Goal: Information Seeking & Learning: Learn about a topic

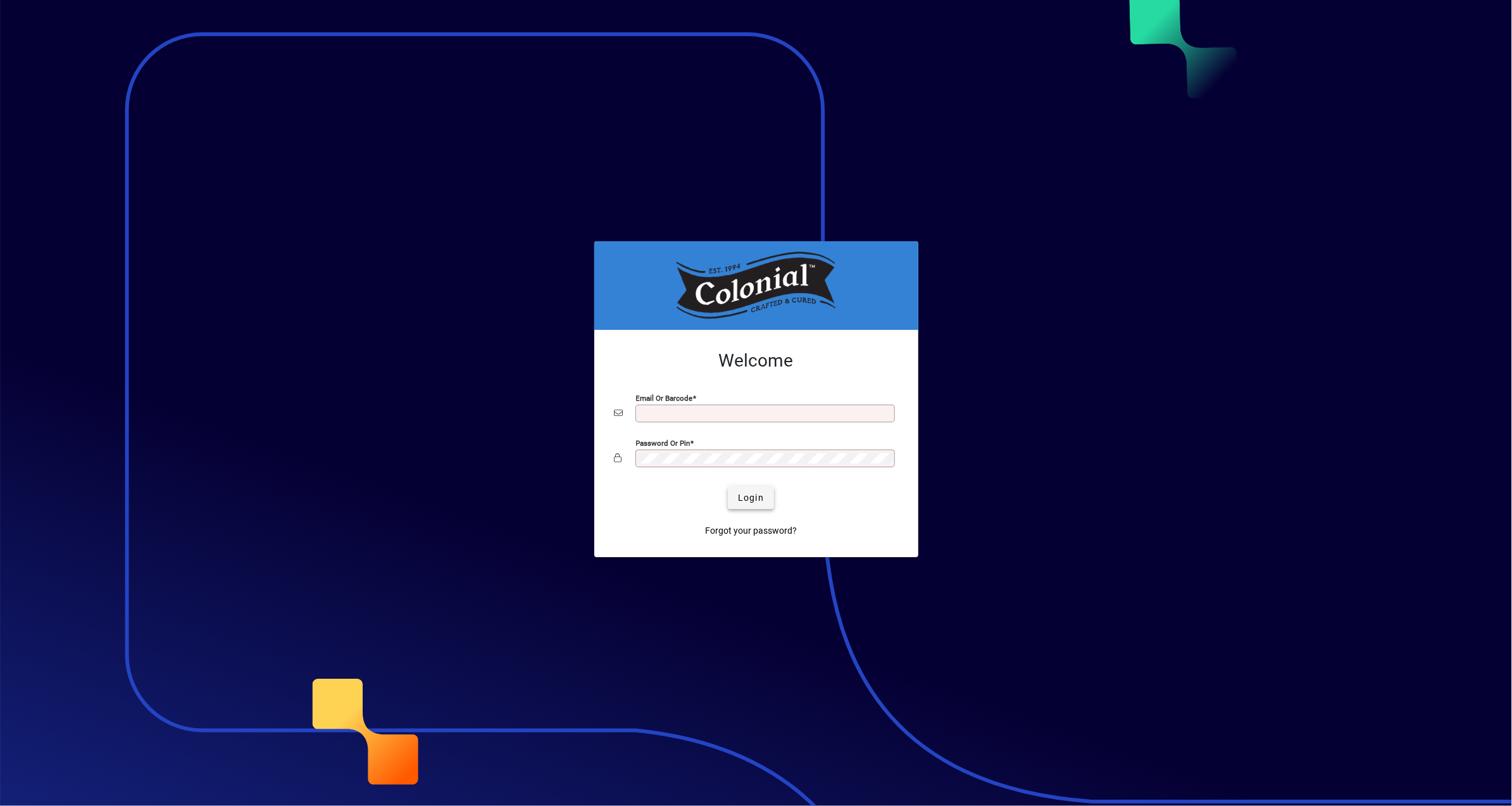
type input "**********"
drag, startPoint x: 753, startPoint y: 497, endPoint x: 765, endPoint y: 497, distance: 12.0
click at [755, 497] on span "Login" at bounding box center [751, 498] width 26 height 14
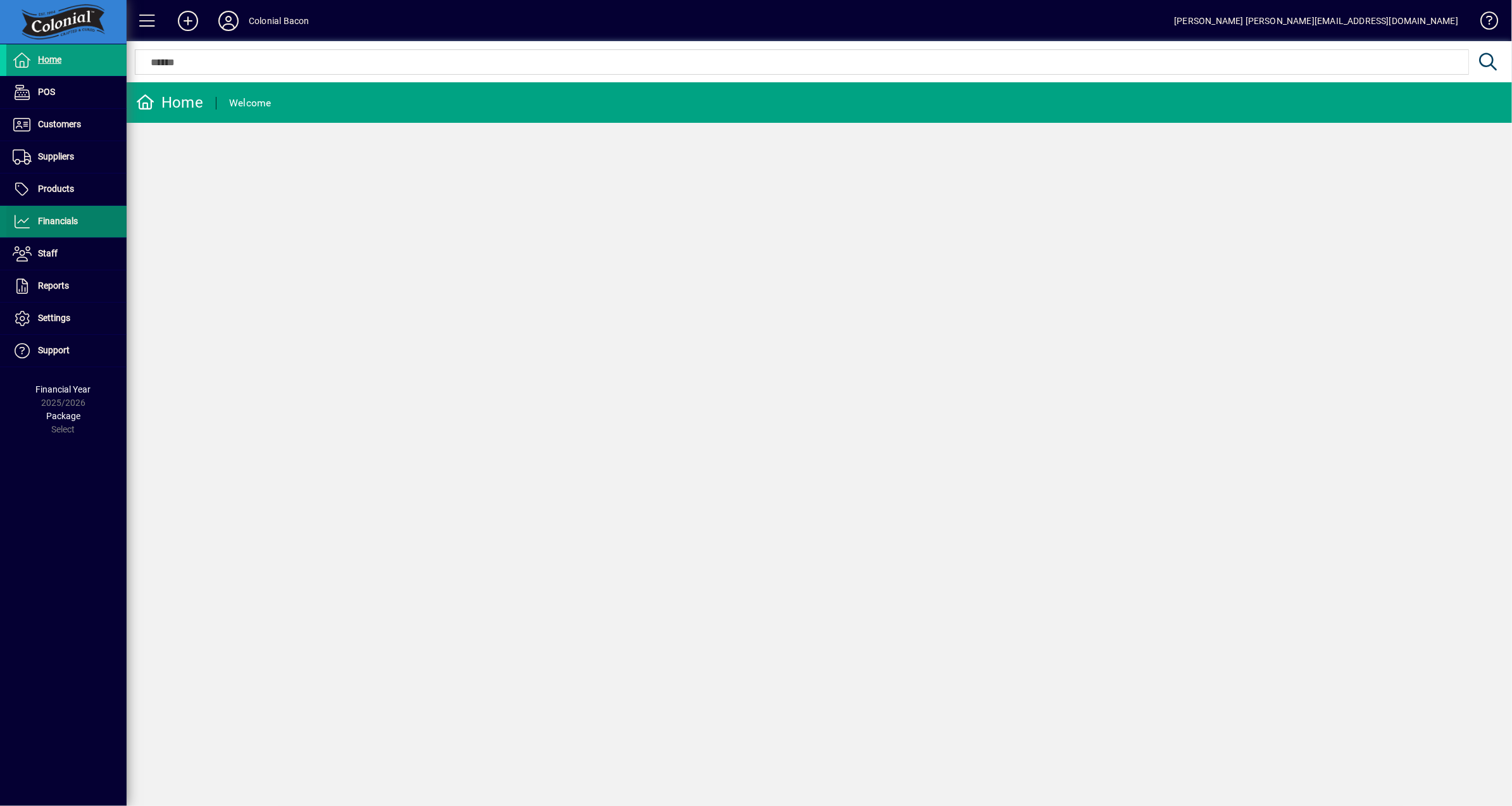
click at [57, 218] on span "Financials" at bounding box center [57, 221] width 40 height 10
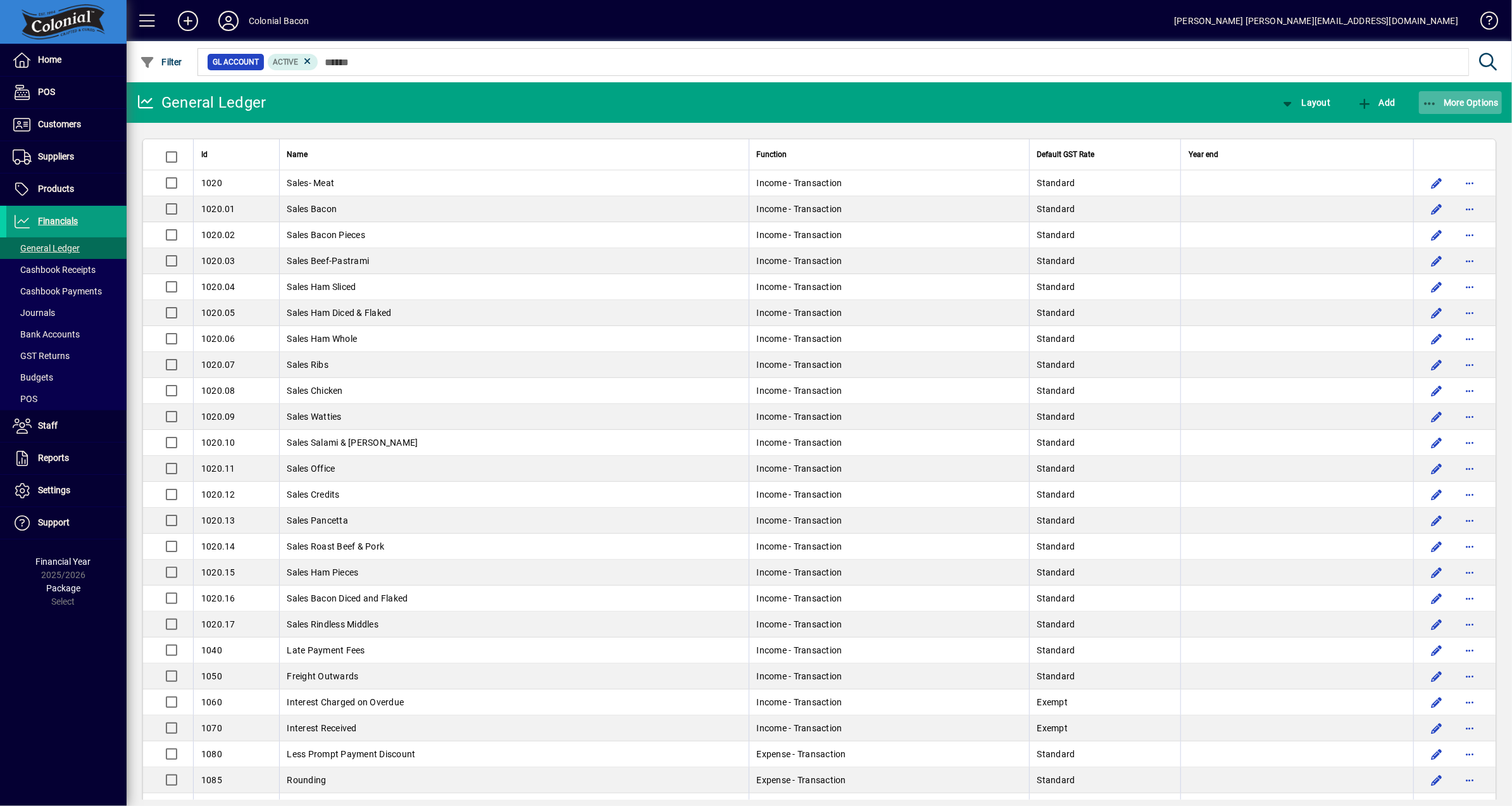
click at [1457, 97] on span "More Options" at bounding box center [1461, 102] width 77 height 10
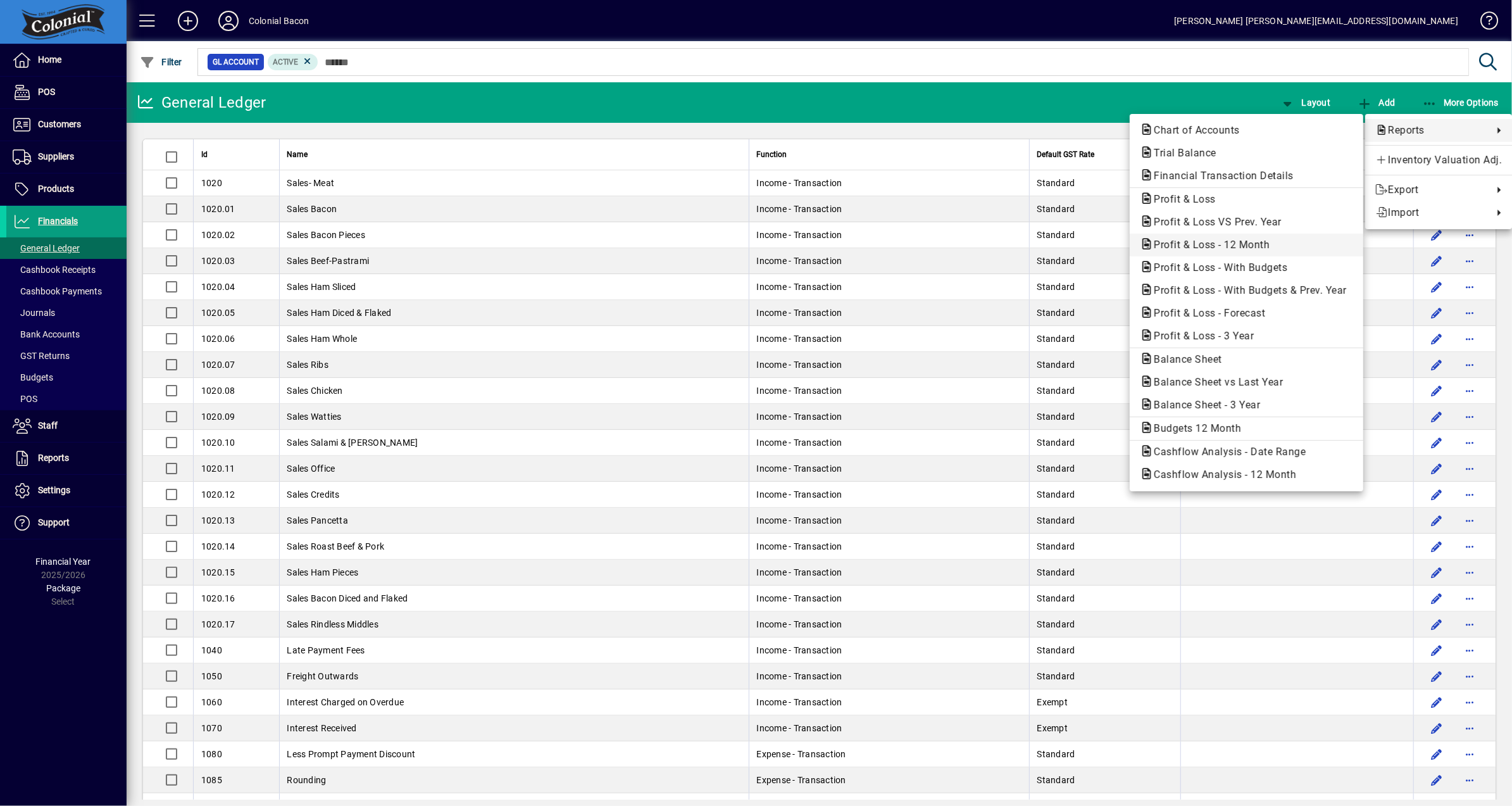
click at [1226, 244] on span "Profit & Loss - 12 Month" at bounding box center [1208, 244] width 136 height 12
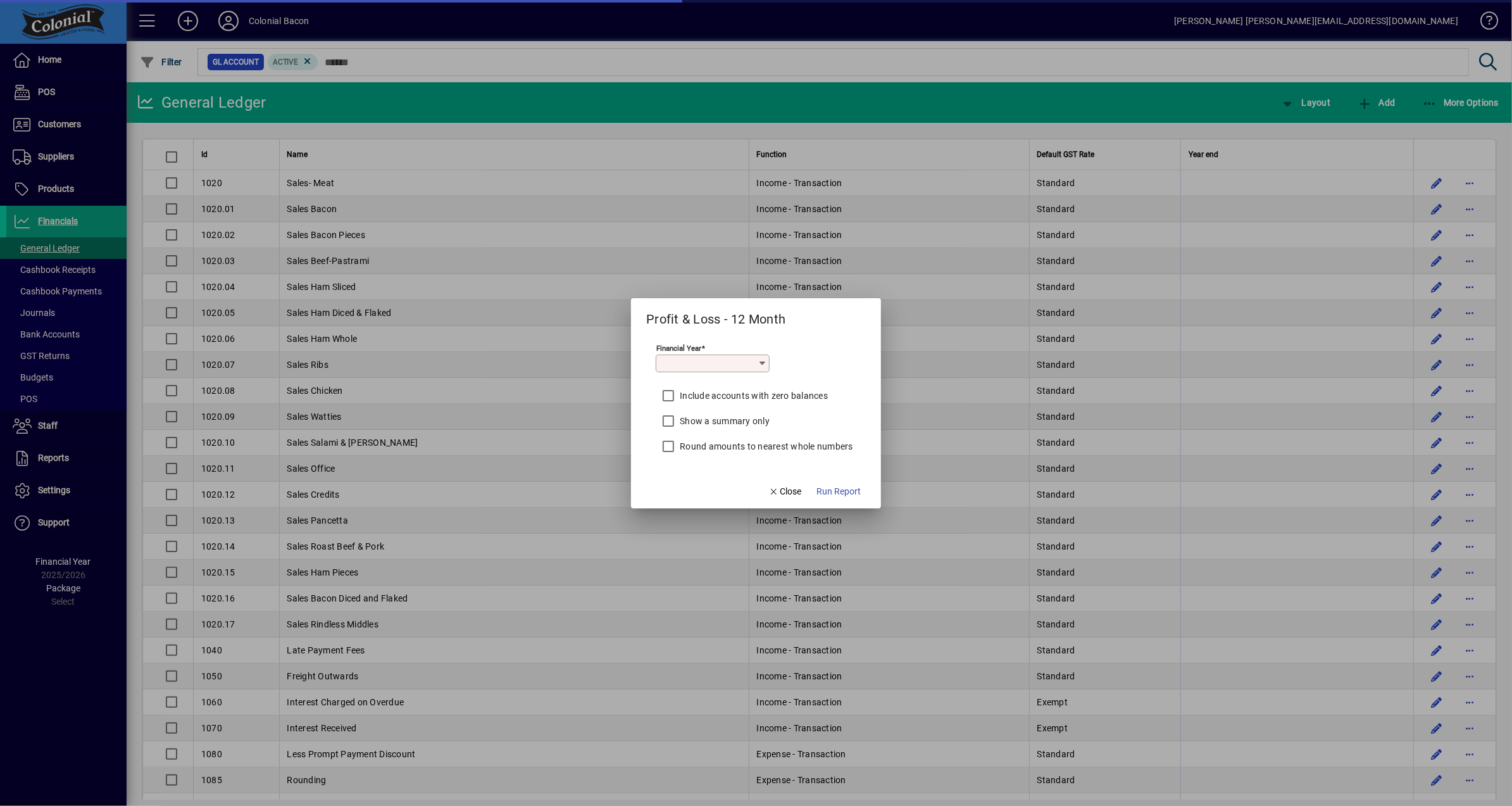
type input "*********"
click at [843, 487] on span "Run Report" at bounding box center [839, 491] width 44 height 14
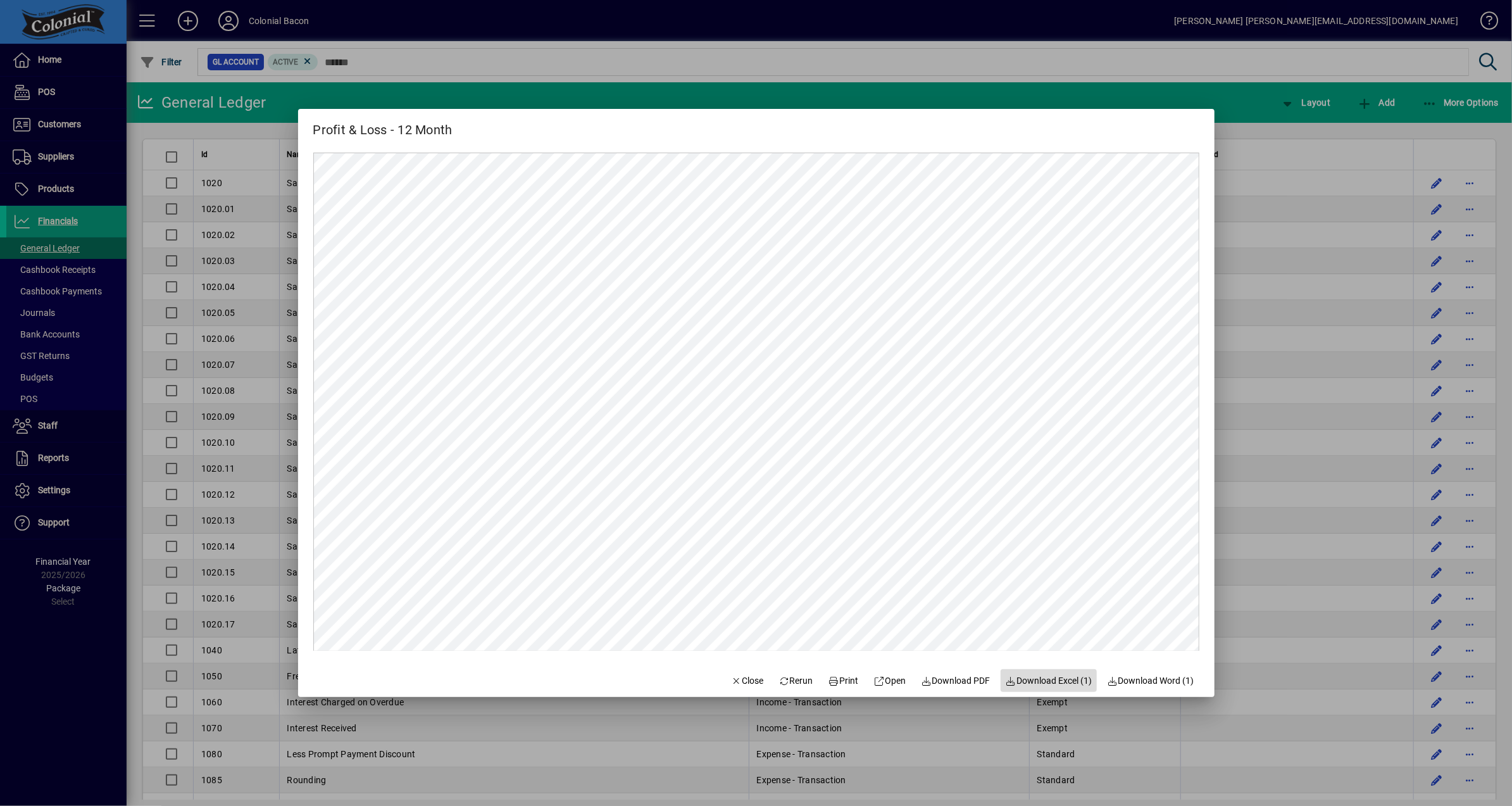
click at [1045, 678] on span "Download Excel (1)" at bounding box center [1050, 681] width 87 height 14
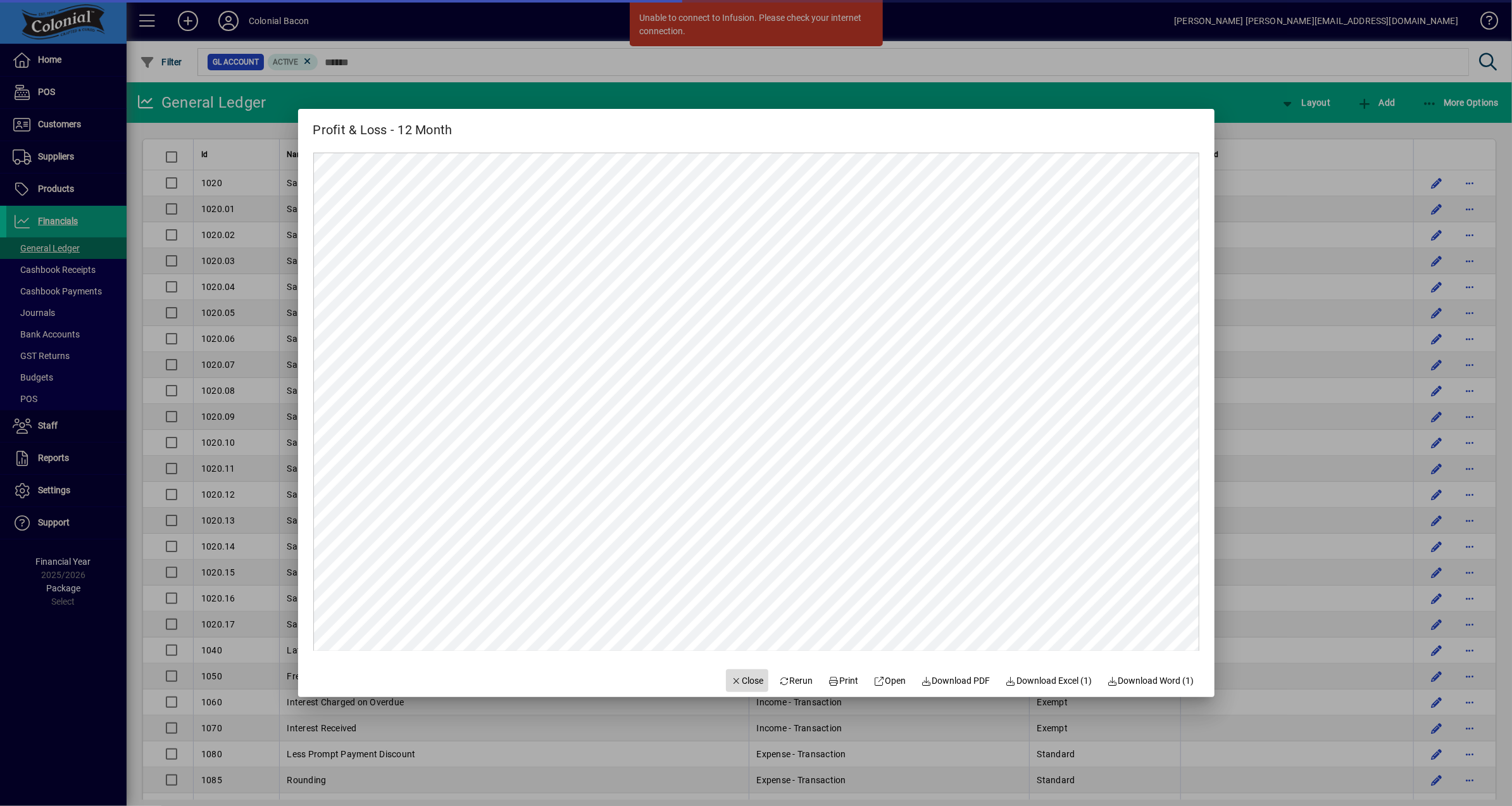
click at [737, 681] on span "Close" at bounding box center [747, 681] width 33 height 14
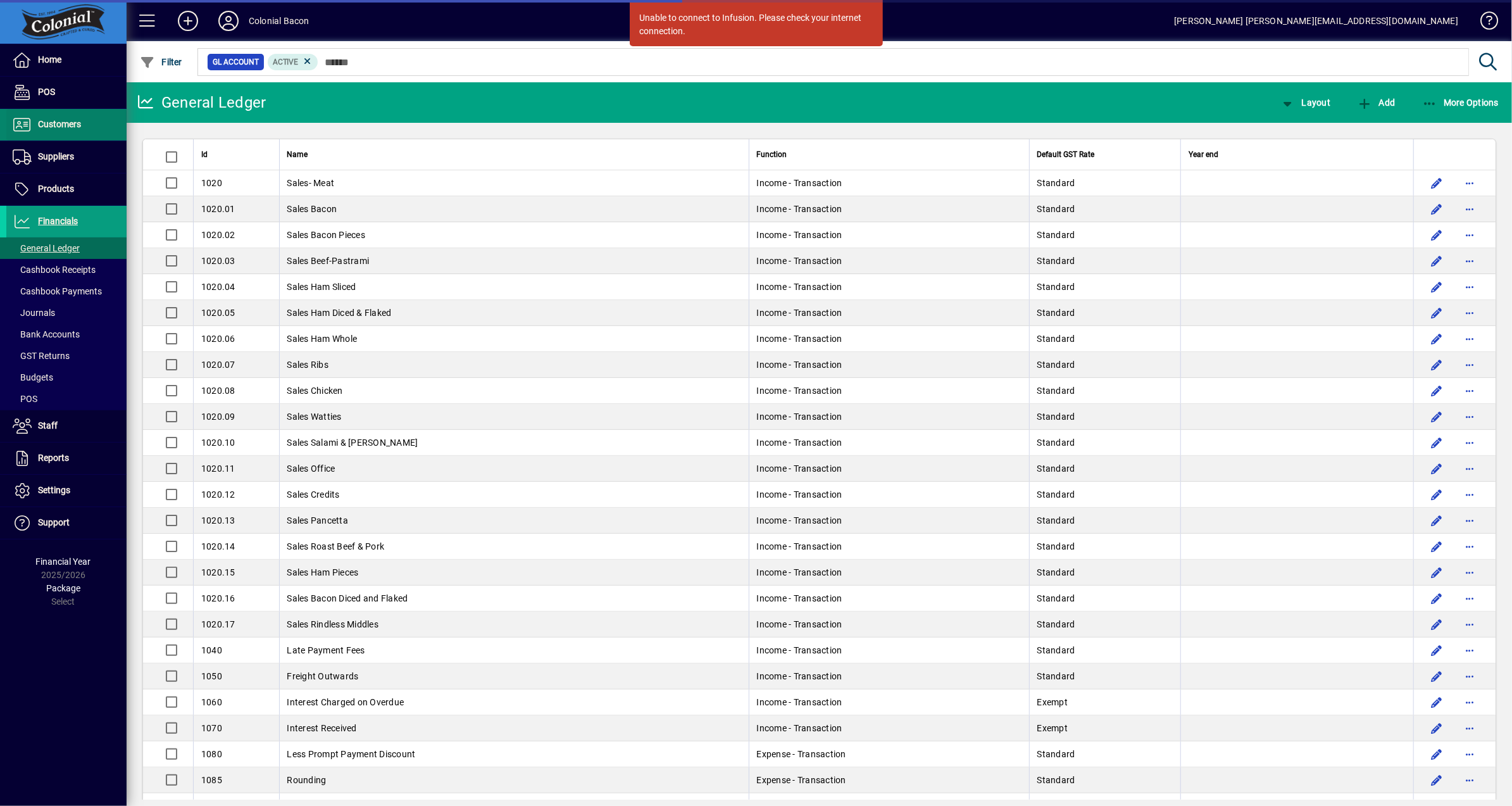
drag, startPoint x: 64, startPoint y: 120, endPoint x: 76, endPoint y: 121, distance: 12.0
click at [64, 121] on span "Customers" at bounding box center [59, 124] width 43 height 10
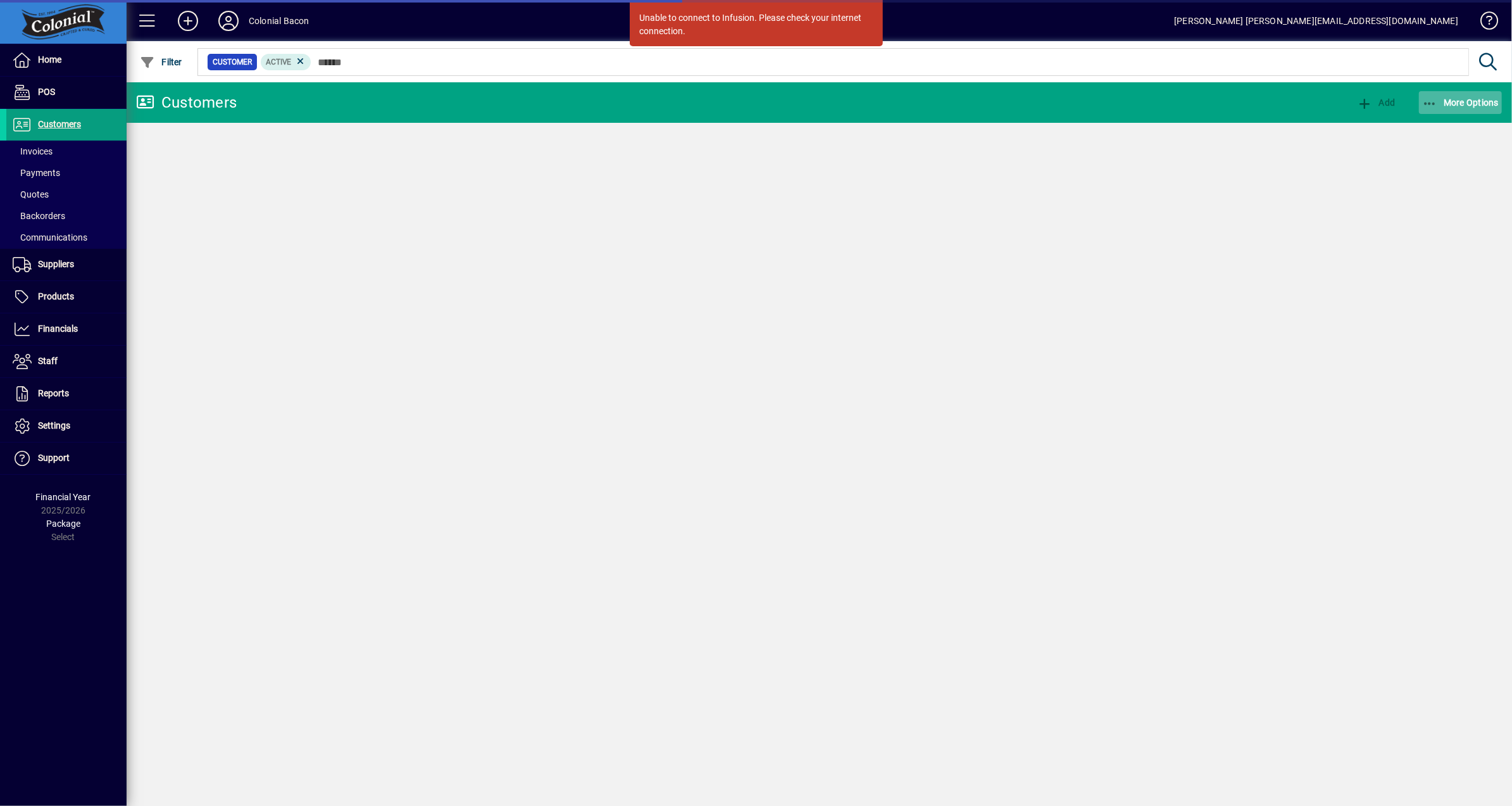
click at [1455, 102] on span "More Options" at bounding box center [1461, 102] width 77 height 10
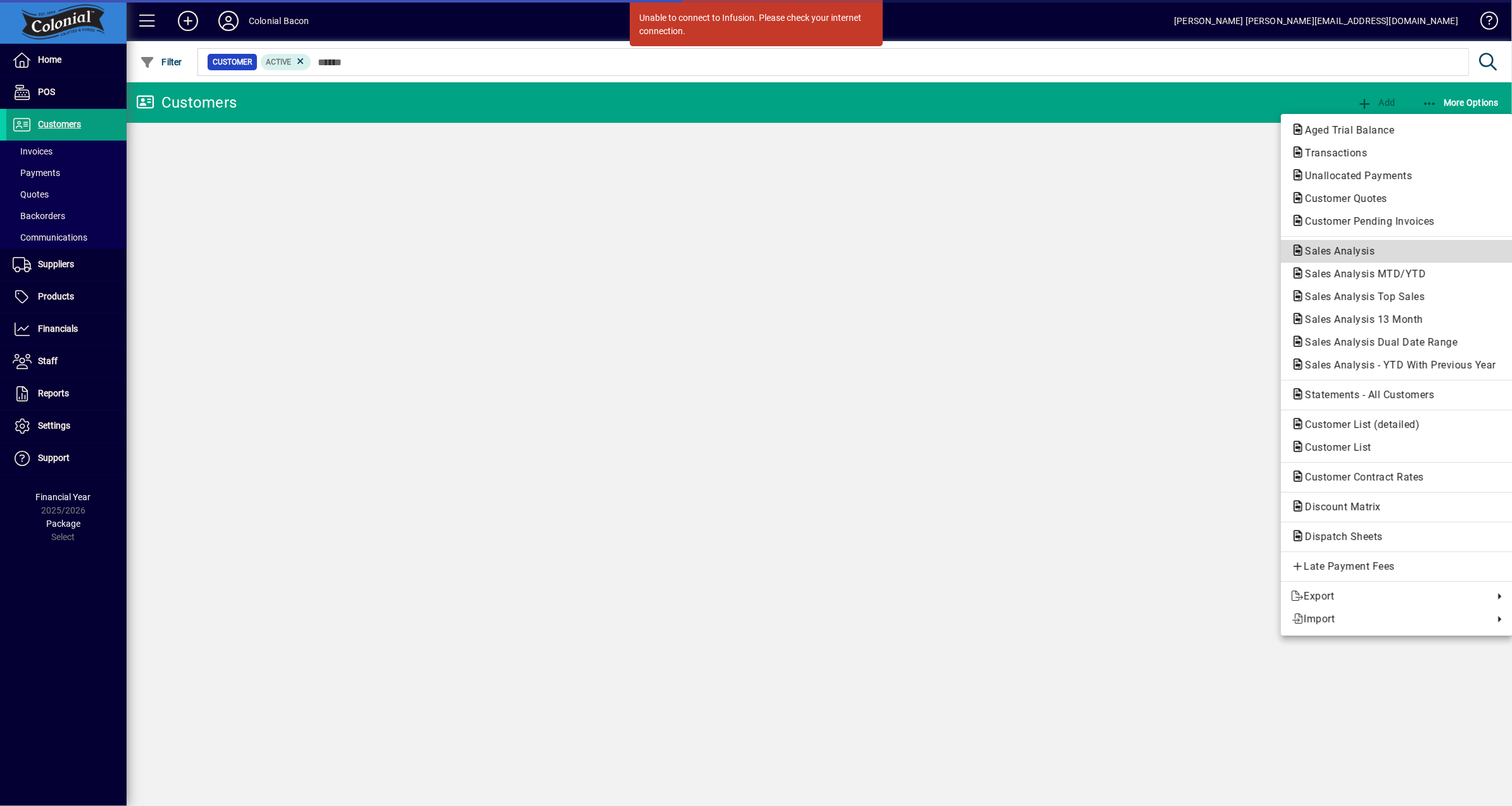
click at [1377, 253] on span "Sales Analysis" at bounding box center [1336, 251] width 90 height 12
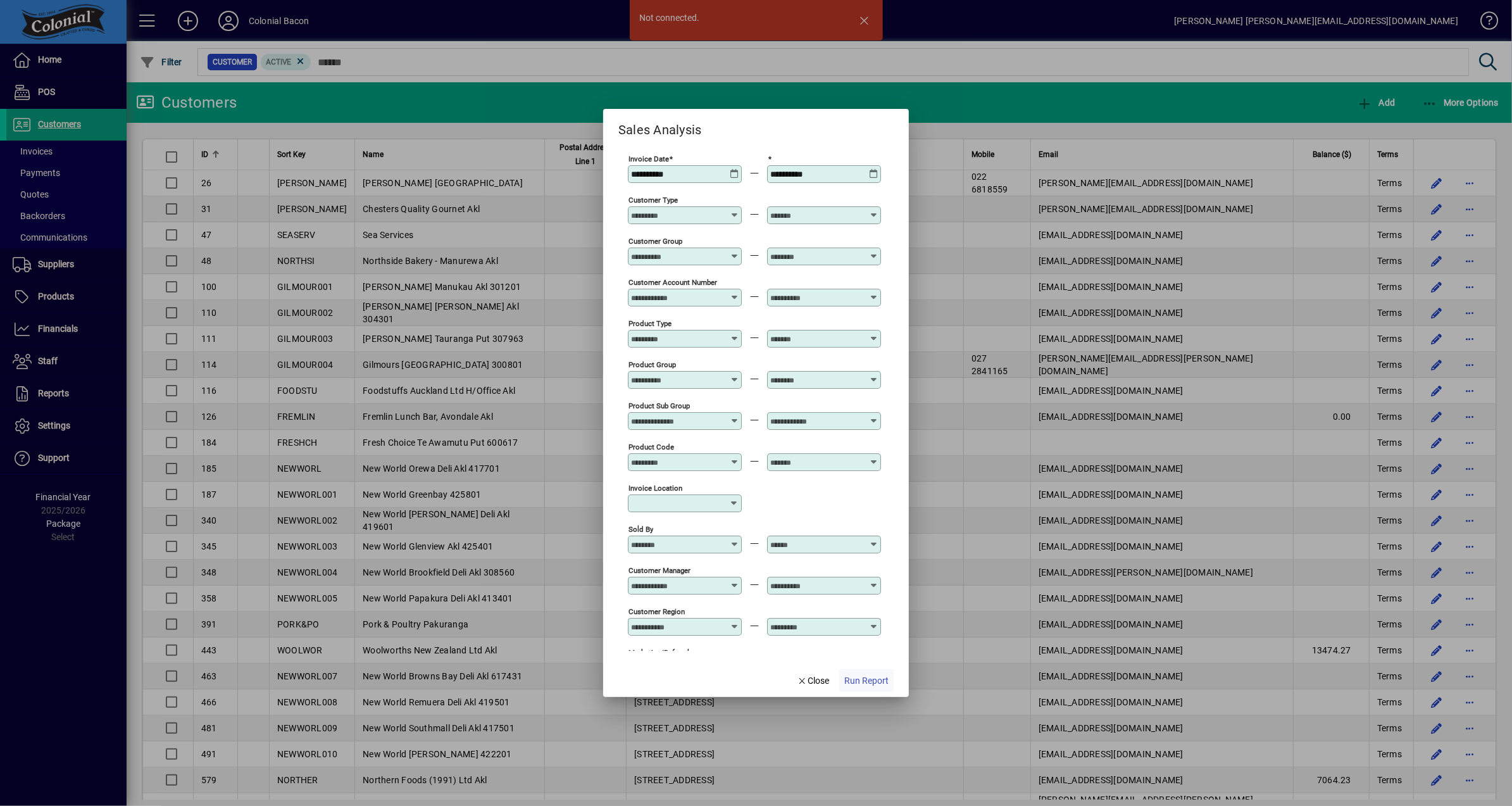
click at [866, 678] on span "Run Report" at bounding box center [867, 681] width 44 height 14
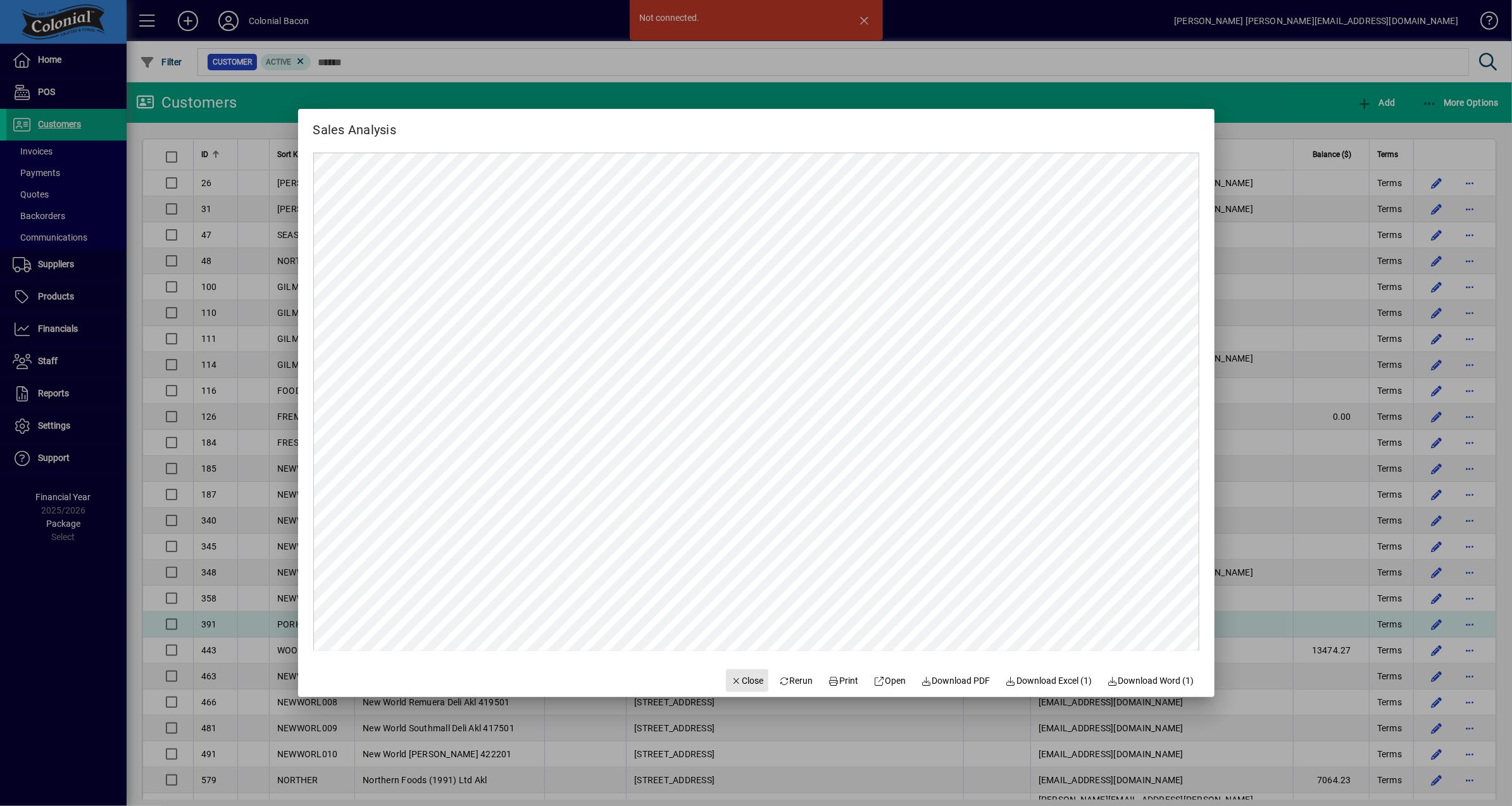
drag, startPoint x: 740, startPoint y: 680, endPoint x: 833, endPoint y: 631, distance: 105.1
click at [740, 680] on span "Close" at bounding box center [747, 681] width 33 height 14
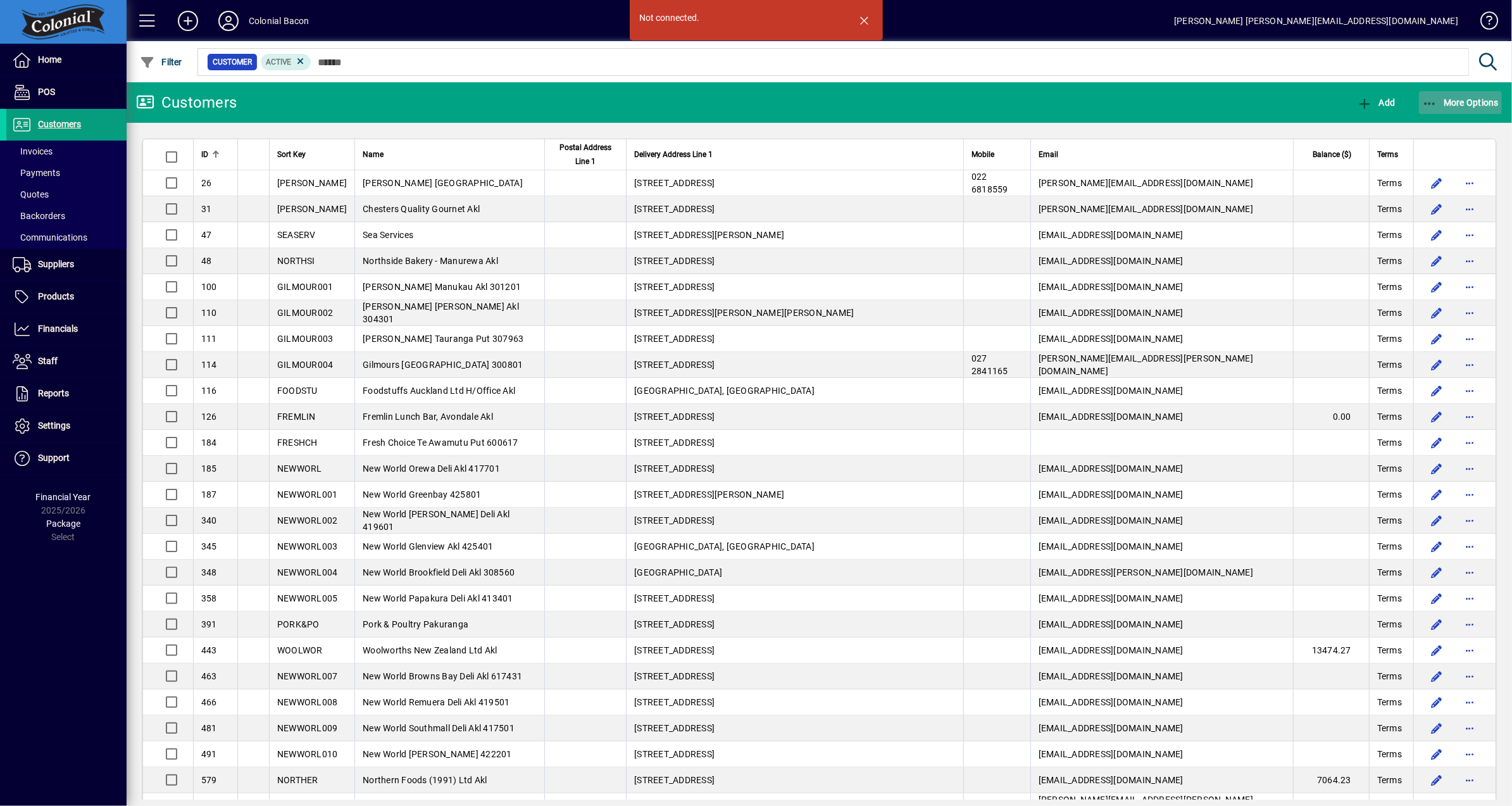
click at [1454, 100] on span "More Options" at bounding box center [1461, 102] width 77 height 10
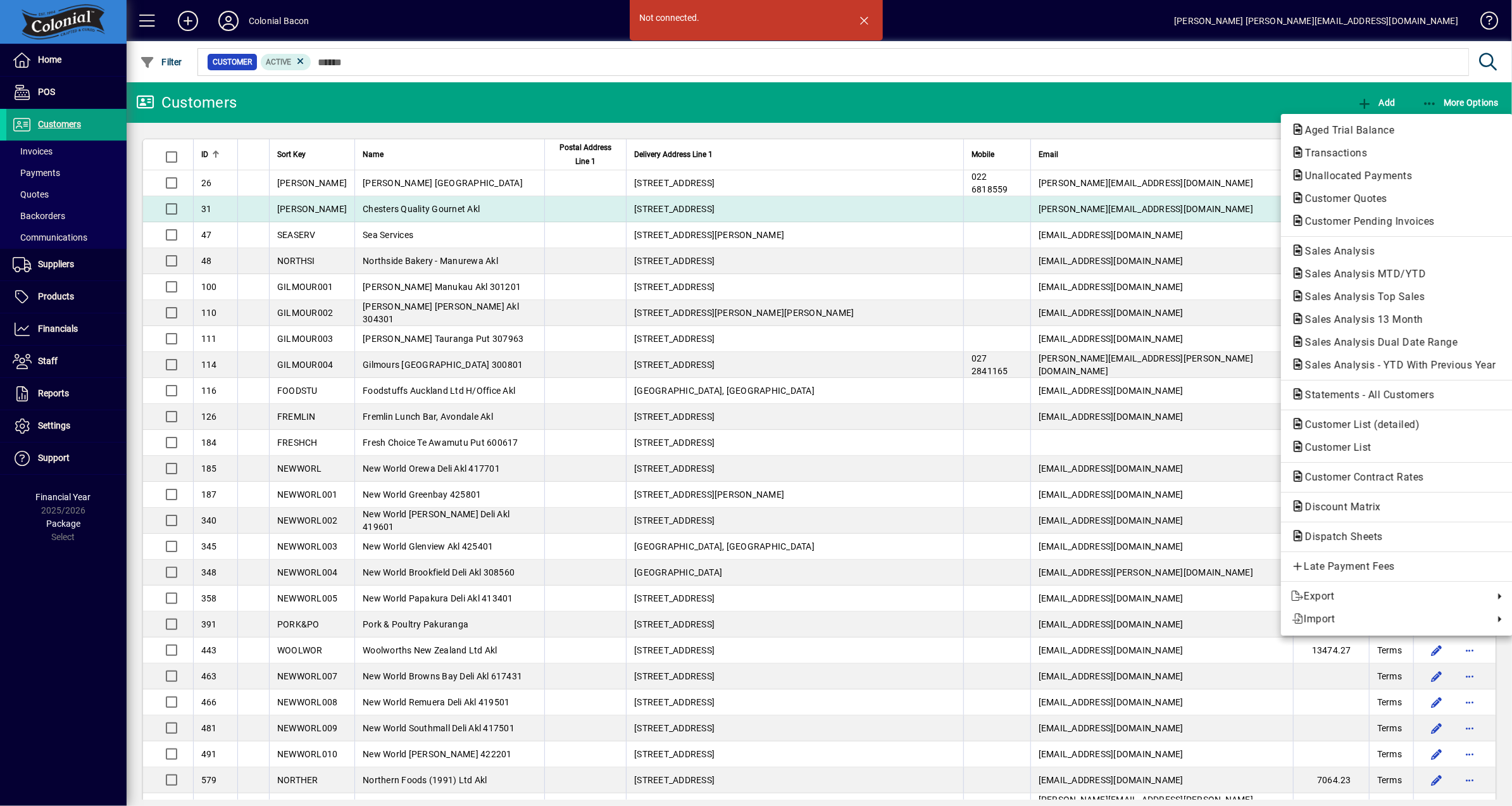
click at [1384, 218] on span "Customer Pending Invoices" at bounding box center [1366, 221] width 150 height 12
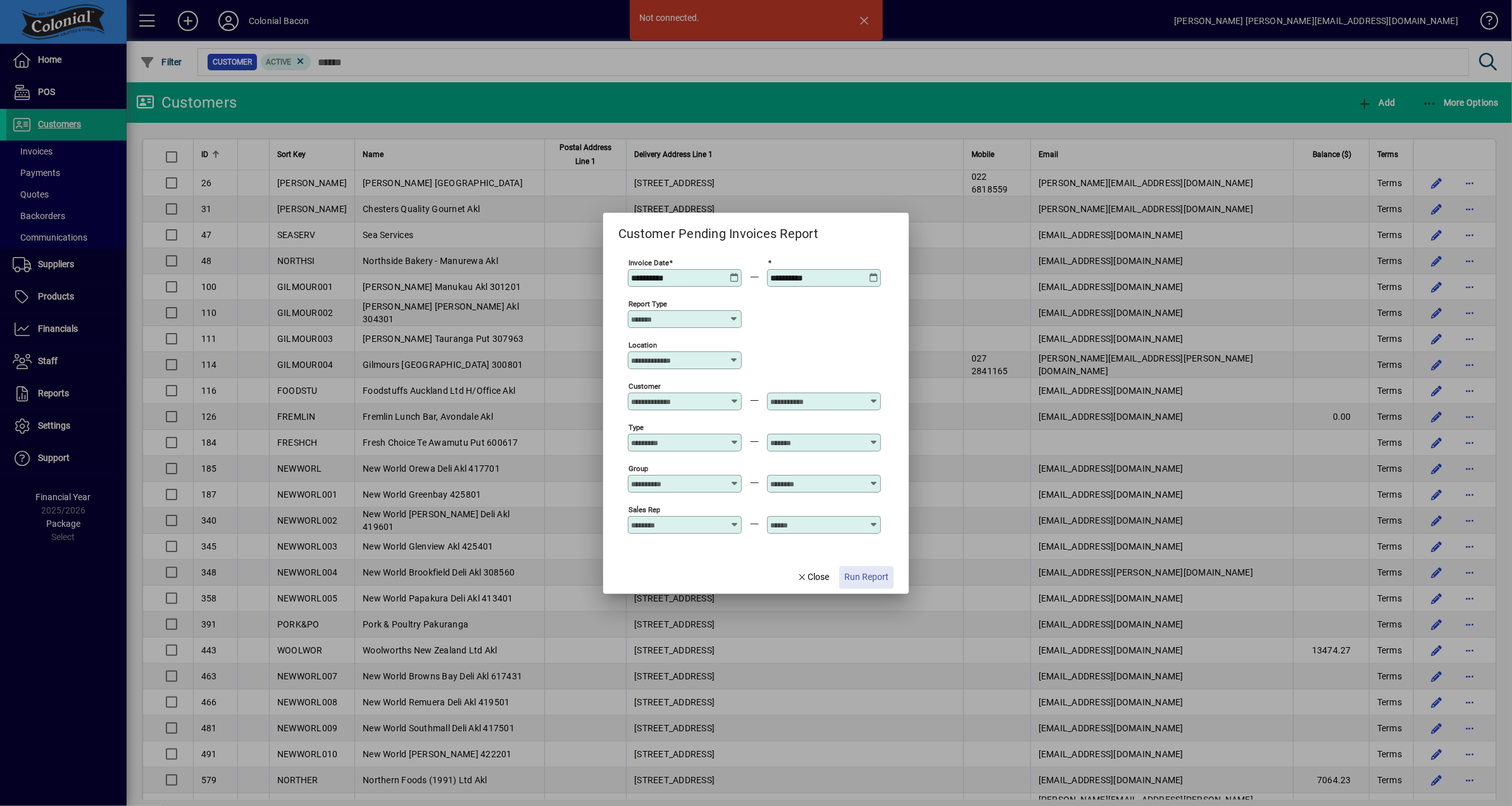
click at [869, 584] on span "Run Report" at bounding box center [867, 577] width 44 height 14
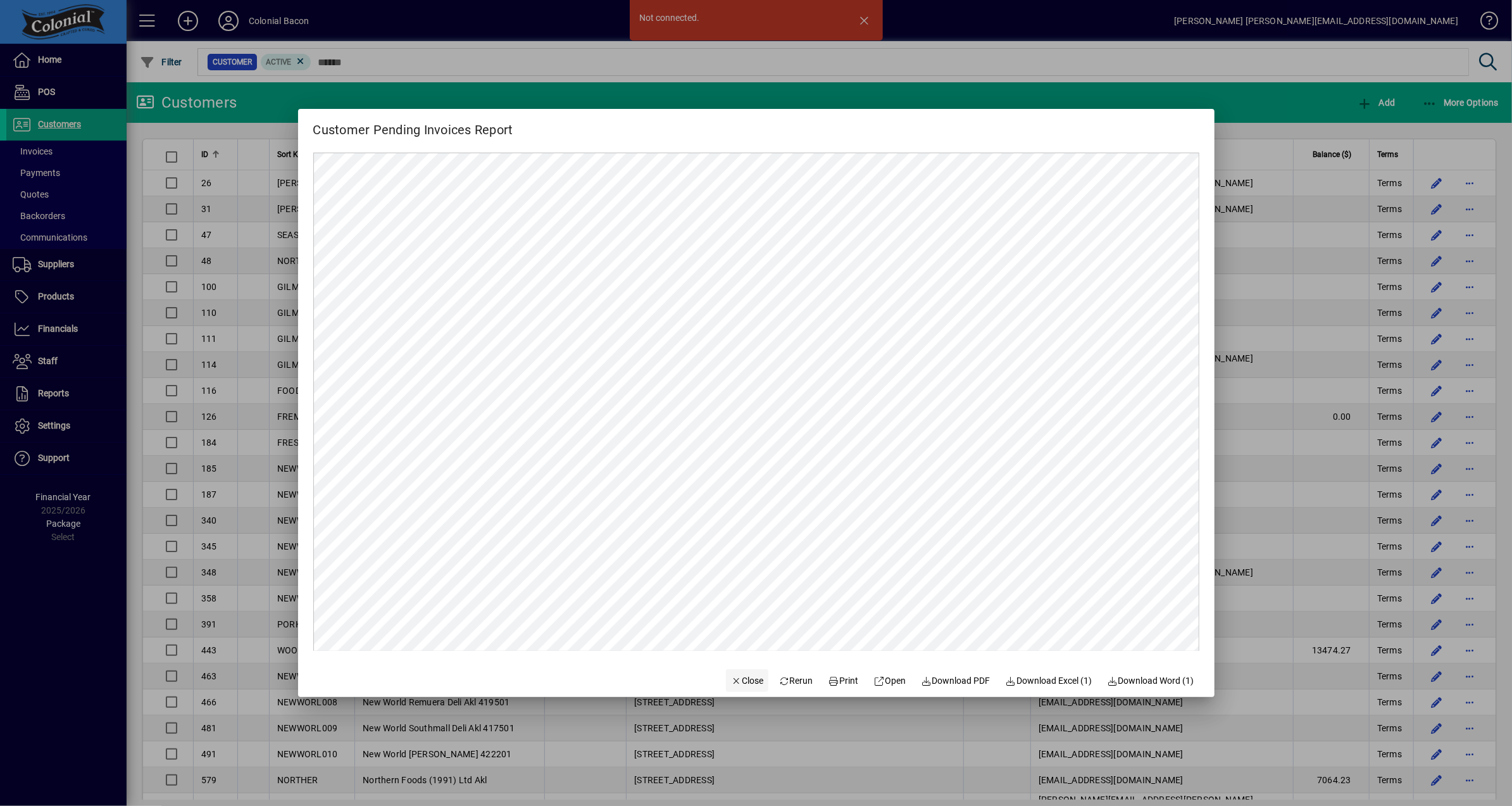
click at [731, 682] on span "Close" at bounding box center [747, 681] width 33 height 14
